Goal: Transaction & Acquisition: Purchase product/service

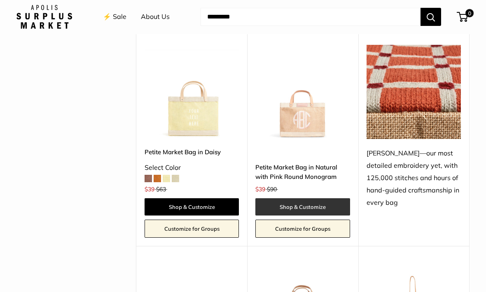
scroll to position [1499, 0]
click at [309, 198] on link "Shop & Customize" at bounding box center [302, 206] width 94 height 17
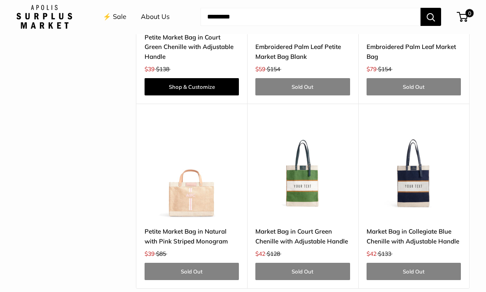
scroll to position [2280, 0]
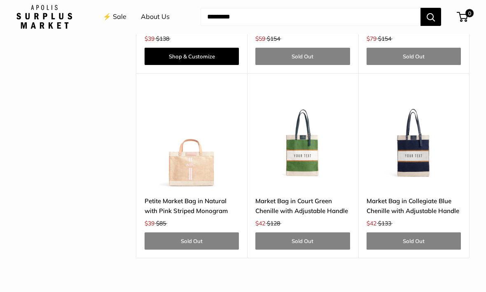
click at [192, 126] on img at bounding box center [191, 141] width 94 height 94
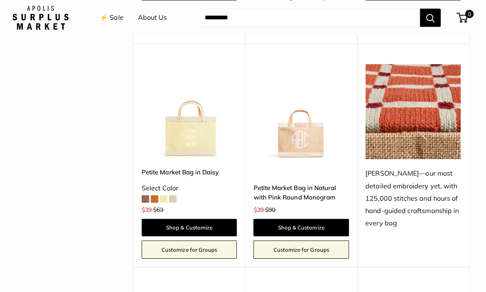
scroll to position [1480, 0]
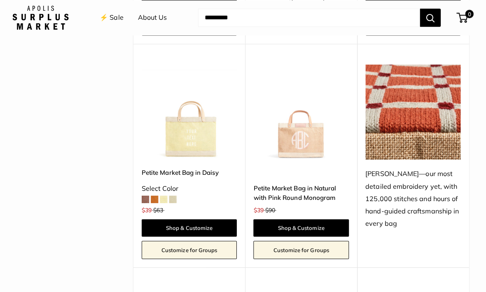
click at [299, 100] on img at bounding box center [302, 111] width 94 height 94
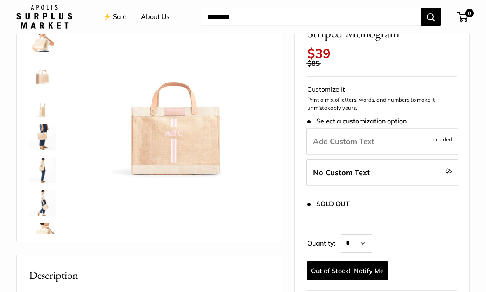
scroll to position [100, 0]
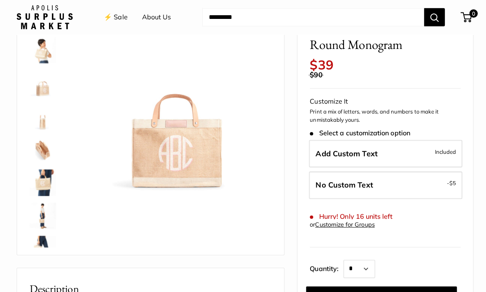
scroll to position [76, 0]
click at [191, 153] on img at bounding box center [176, 96] width 186 height 186
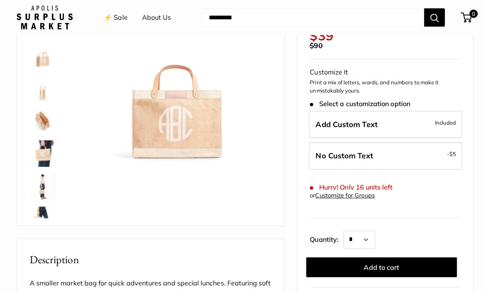
scroll to position [105, 0]
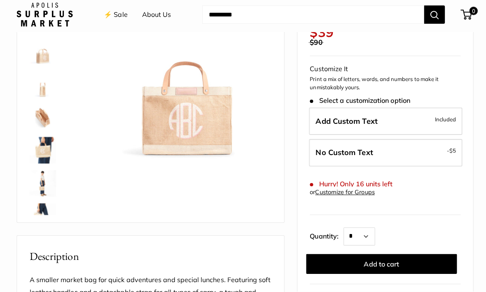
click at [183, 131] on img at bounding box center [186, 67] width 186 height 186
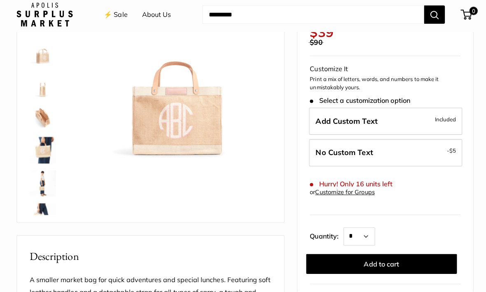
click at [183, 123] on img at bounding box center [176, 67] width 186 height 186
click at [187, 165] on div "Make it yours with monogram. 12.5" wide, 9.5" high, 5.5" deep; handles: 3.5" dr…" at bounding box center [149, 92] width 244 height 245
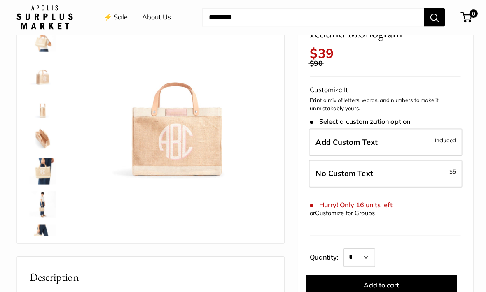
scroll to position [86, 0]
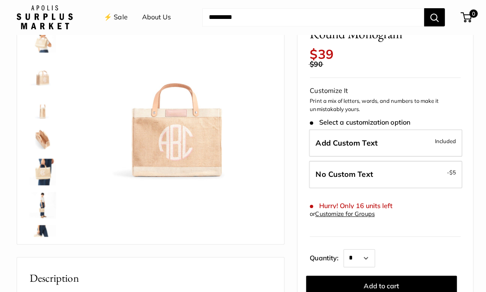
click at [49, 170] on img at bounding box center [42, 171] width 26 height 26
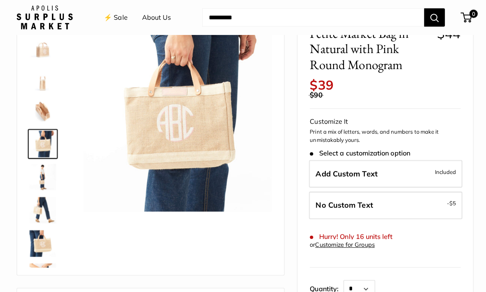
scroll to position [58, 0]
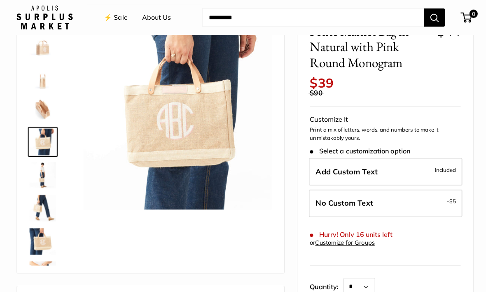
click at [195, 126] on img at bounding box center [176, 114] width 186 height 186
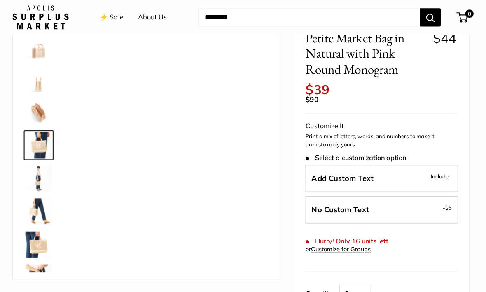
scroll to position [58, 0]
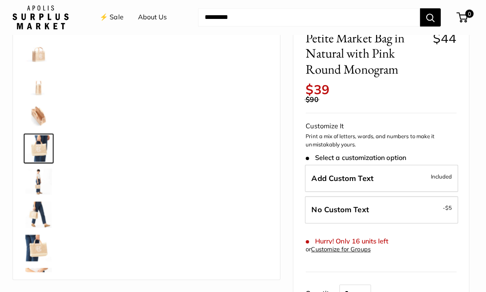
click at [40, 58] on img at bounding box center [42, 48] width 26 height 26
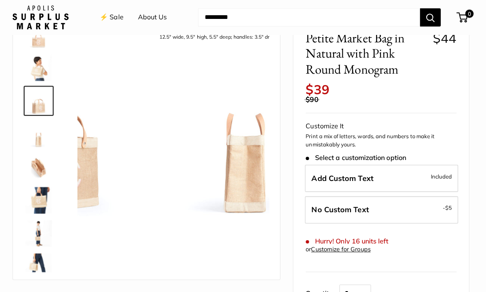
scroll to position [0, 0]
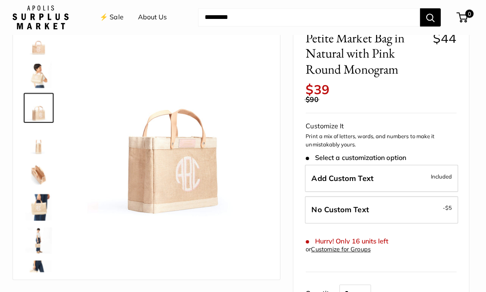
click at [198, 160] on img at bounding box center [176, 121] width 186 height 186
click at [184, 199] on img at bounding box center [176, 121] width 186 height 186
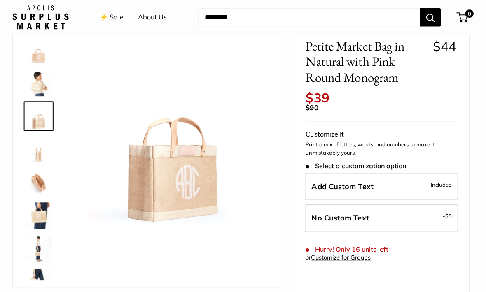
scroll to position [44, 0]
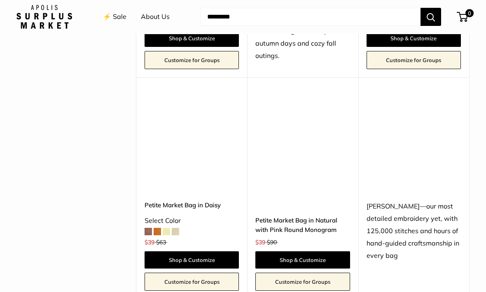
scroll to position [1446, 0]
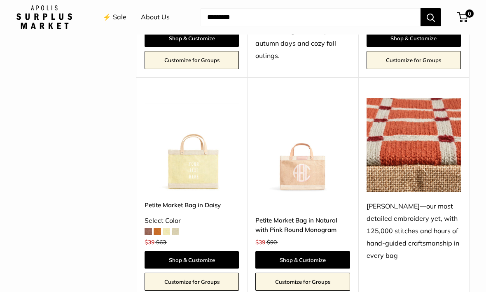
click at [307, 142] on img at bounding box center [302, 145] width 94 height 94
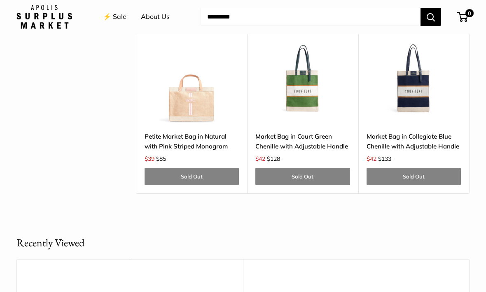
scroll to position [2324, 0]
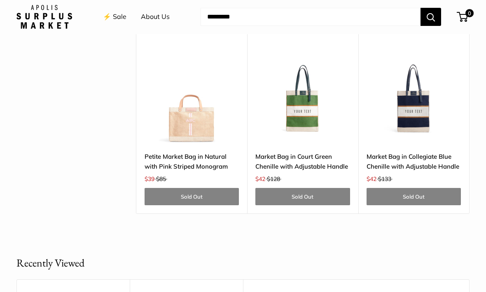
click at [202, 84] on img at bounding box center [191, 97] width 94 height 94
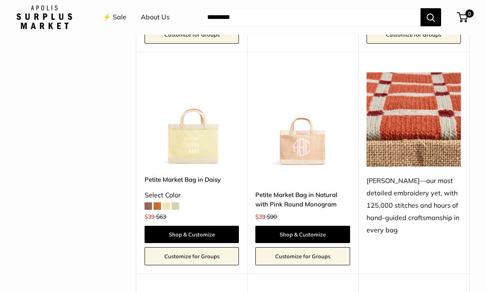
scroll to position [1469, 0]
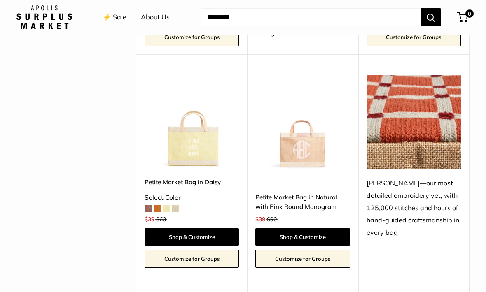
click at [303, 123] on img at bounding box center [302, 122] width 94 height 94
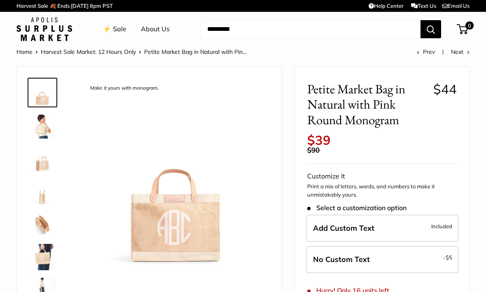
click at [193, 219] on img at bounding box center [176, 172] width 186 height 186
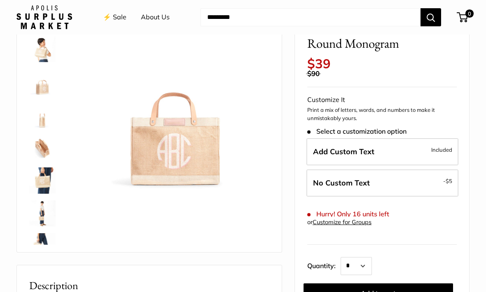
scroll to position [77, 0]
click at [204, 162] on img at bounding box center [176, 95] width 186 height 186
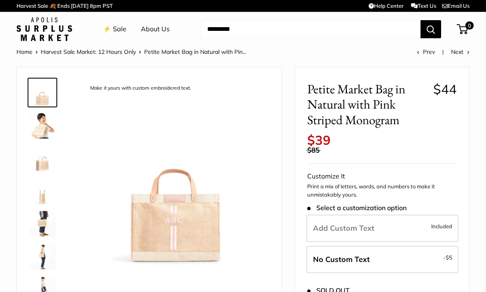
click at [186, 222] on img at bounding box center [176, 172] width 186 height 186
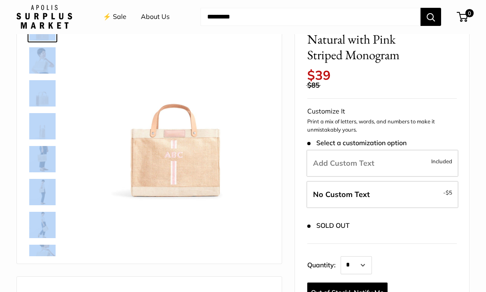
scroll to position [65, 0]
click at [225, 182] on img at bounding box center [176, 107] width 186 height 186
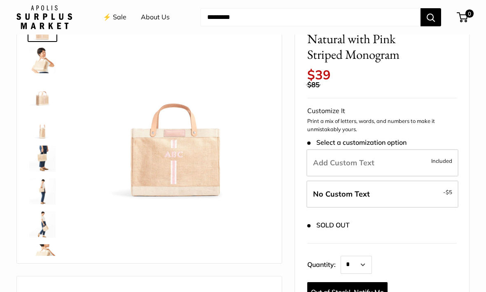
click at [43, 66] on img at bounding box center [42, 60] width 26 height 26
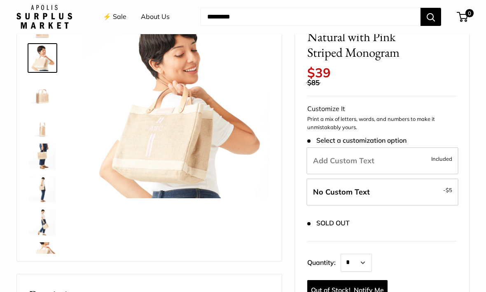
click at [48, 94] on img at bounding box center [42, 91] width 26 height 26
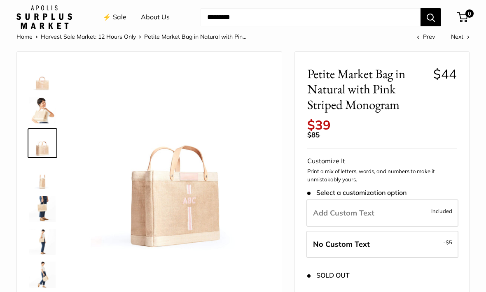
scroll to position [0, 0]
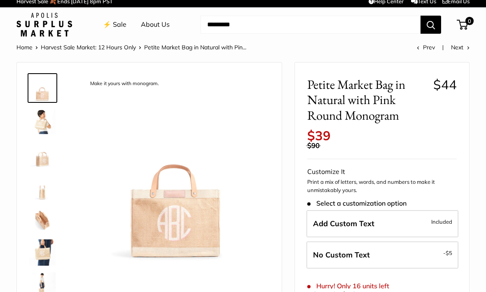
scroll to position [5, 0]
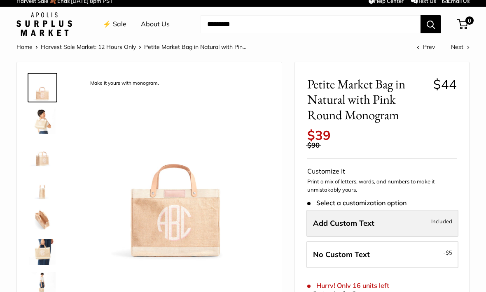
click at [379, 212] on label "Add Custom Text Included" at bounding box center [382, 223] width 152 height 27
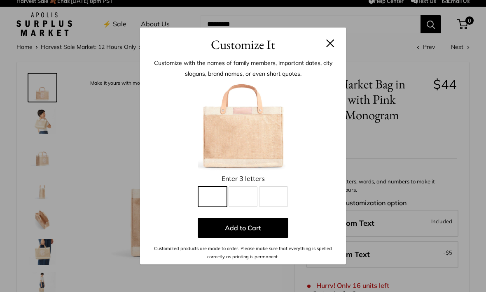
click at [215, 186] on input "Line 1" at bounding box center [212, 196] width 29 height 21
type input "*"
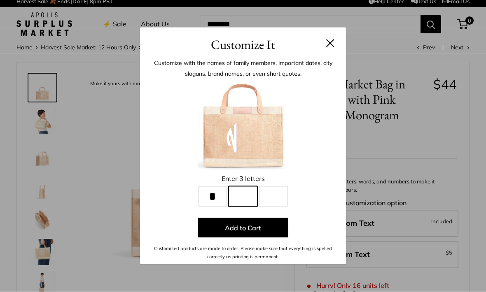
click at [246, 200] on input "Line 2" at bounding box center [242, 196] width 29 height 21
type input "*"
click at [278, 200] on input "Line 3" at bounding box center [273, 196] width 29 height 21
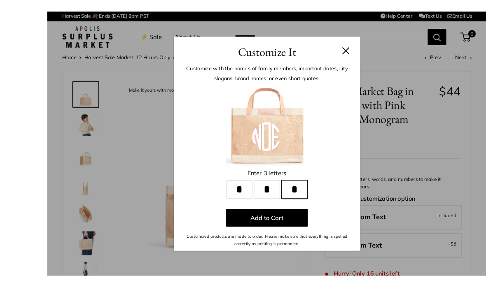
scroll to position [0, 0]
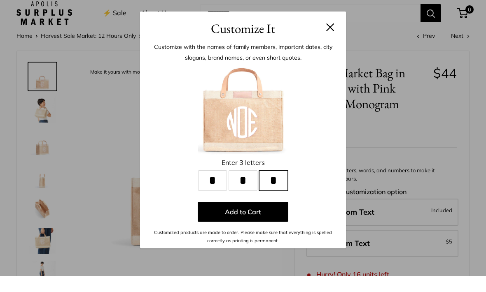
type input "*"
click at [332, 39] on button at bounding box center [330, 43] width 8 height 8
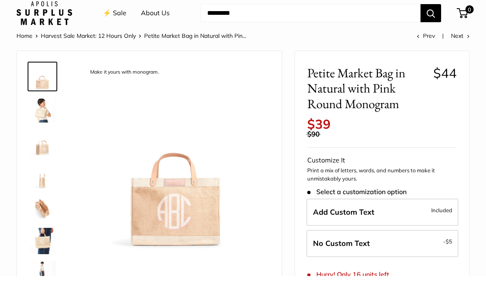
scroll to position [16, 0]
